Goal: Task Accomplishment & Management: Use online tool/utility

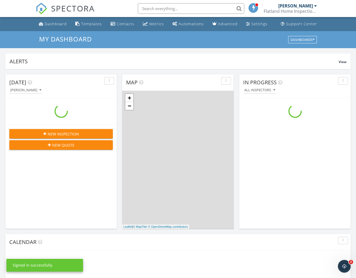
scroll to position [485, 357]
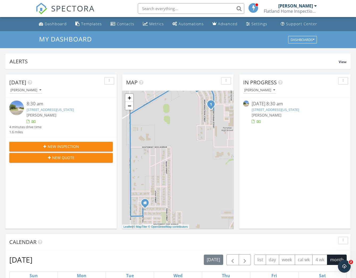
click at [65, 111] on link "[STREET_ADDRESS][US_STATE]" at bounding box center [50, 109] width 47 height 5
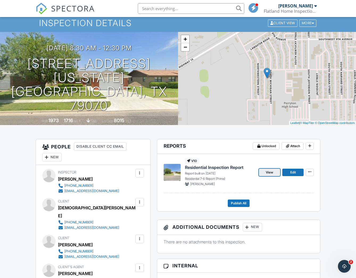
click at [270, 172] on span "View" at bounding box center [269, 172] width 7 height 5
